Goal: Find specific page/section: Find specific page/section

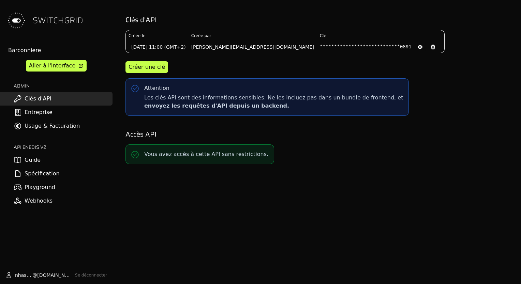
click at [38, 113] on link "Entreprise" at bounding box center [56, 113] width 113 height 14
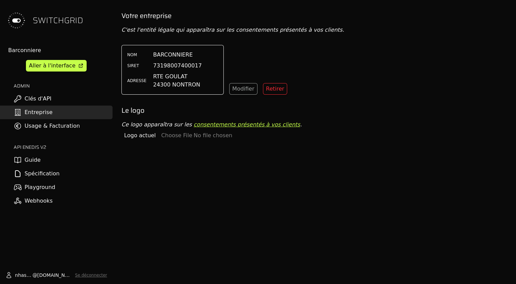
click at [63, 125] on link "Usage & Facturation" at bounding box center [56, 126] width 113 height 14
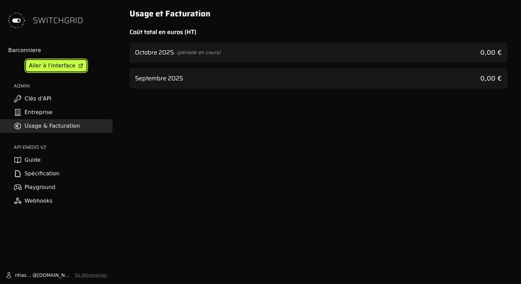
click at [46, 64] on div "Aller à l'interface" at bounding box center [52, 66] width 46 height 8
